Goal: Information Seeking & Learning: Learn about a topic

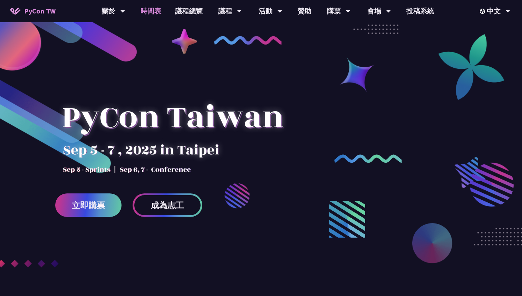
click at [146, 10] on link "時間表" at bounding box center [151, 11] width 35 height 22
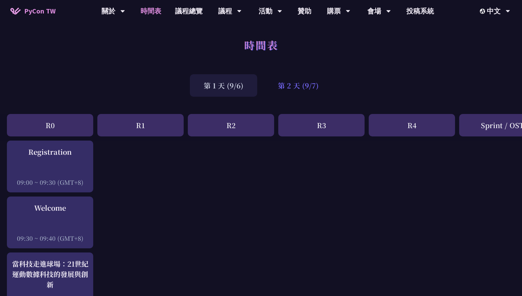
click at [275, 84] on div "第 2 天 (9/7)" at bounding box center [298, 85] width 68 height 22
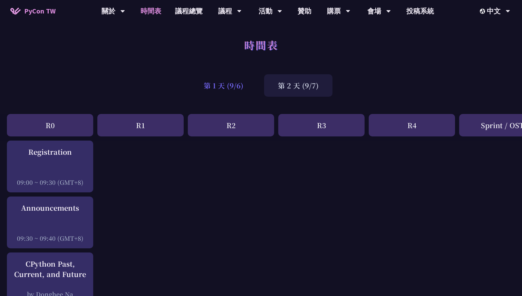
click at [239, 83] on div "第 1 天 (9/6)" at bounding box center [223, 85] width 67 height 22
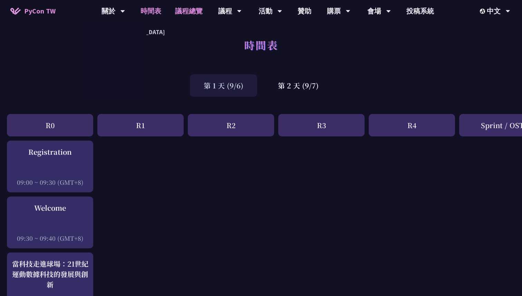
click at [184, 8] on link "議程總覽" at bounding box center [188, 11] width 41 height 22
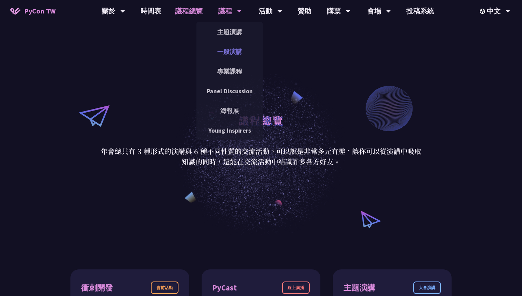
click at [239, 56] on link "一般演講" at bounding box center [230, 52] width 66 height 16
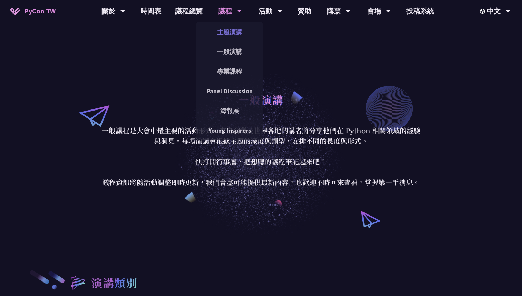
click at [228, 28] on link "主題演講" at bounding box center [230, 32] width 66 height 16
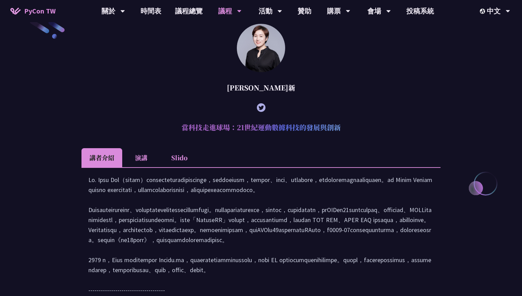
scroll to position [135, 0]
